Goal: Task Accomplishment & Management: Use online tool/utility

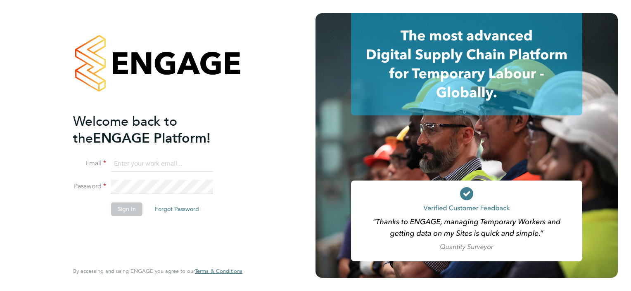
type input "gemma.phillips@danielowen.co.uk"
click at [130, 207] on button "Sign In" at bounding box center [126, 209] width 31 height 13
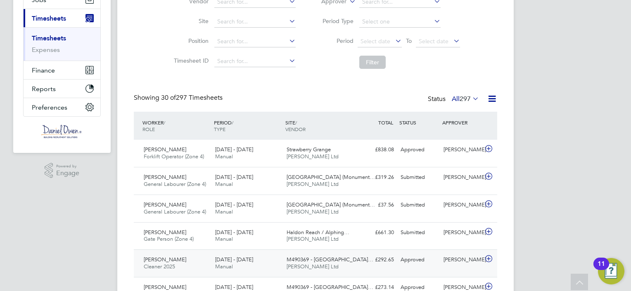
click at [348, 257] on div "M490369 - [GEOGRAPHIC_DATA]… [PERSON_NAME] Ltd" at bounding box center [318, 263] width 71 height 21
